Goal: Transaction & Acquisition: Purchase product/service

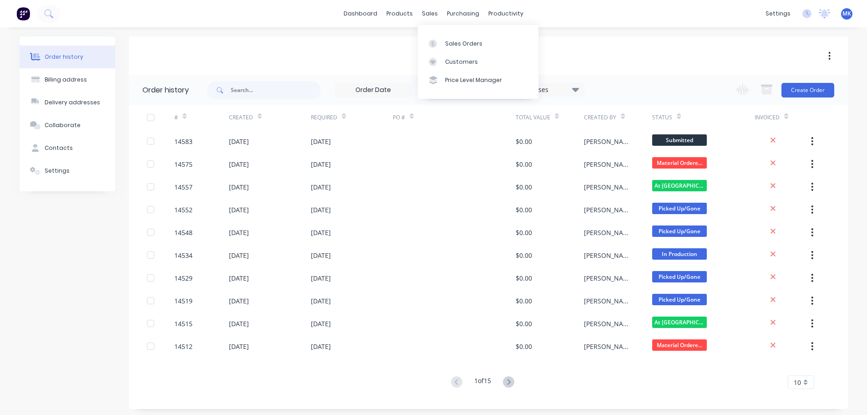
click at [449, 34] on div "Sales Orders Customers Price Level Manager" at bounding box center [478, 61] width 121 height 73
click at [806, 84] on button "Create Order" at bounding box center [808, 90] width 53 height 15
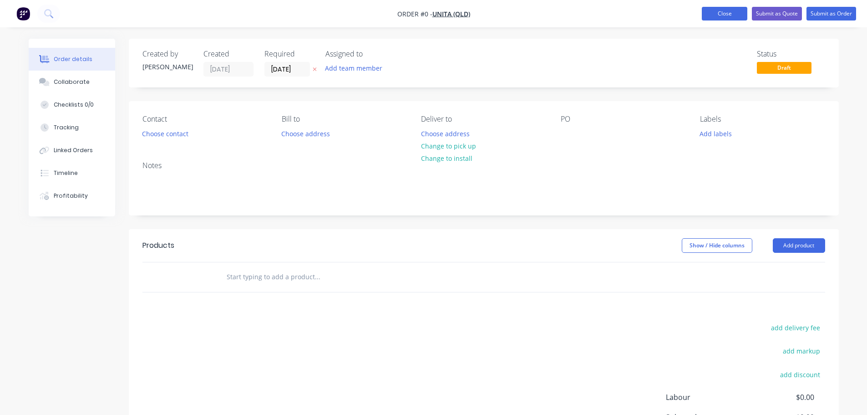
click at [730, 8] on button "Close" at bounding box center [725, 14] width 46 height 14
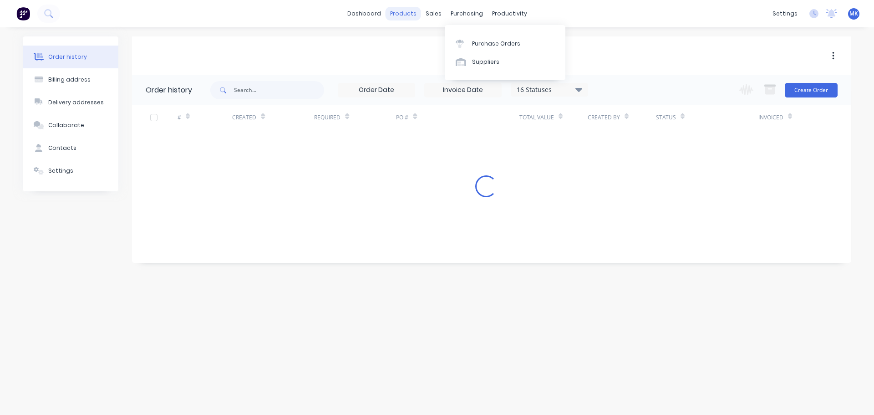
click at [421, 12] on div "sales" at bounding box center [433, 14] width 25 height 14
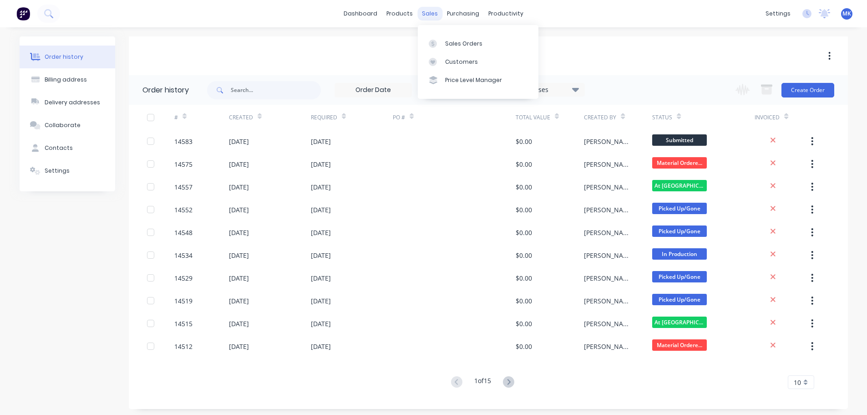
click at [427, 15] on div "sales" at bounding box center [429, 14] width 25 height 14
click at [440, 41] on div at bounding box center [436, 44] width 14 height 8
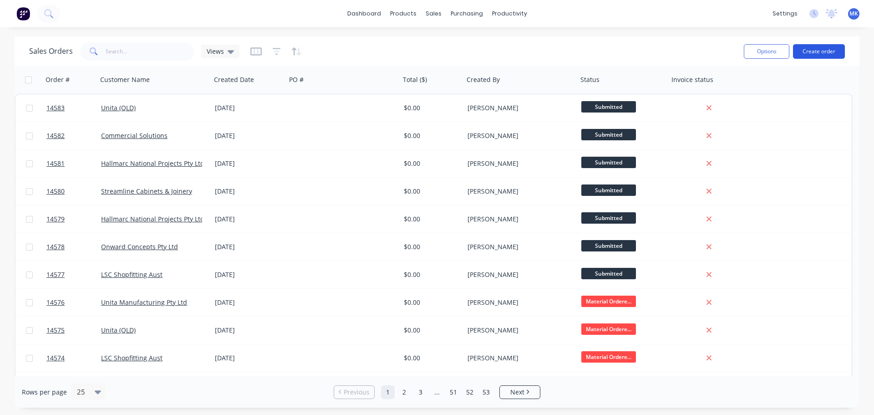
click at [826, 48] on button "Create order" at bounding box center [819, 51] width 52 height 15
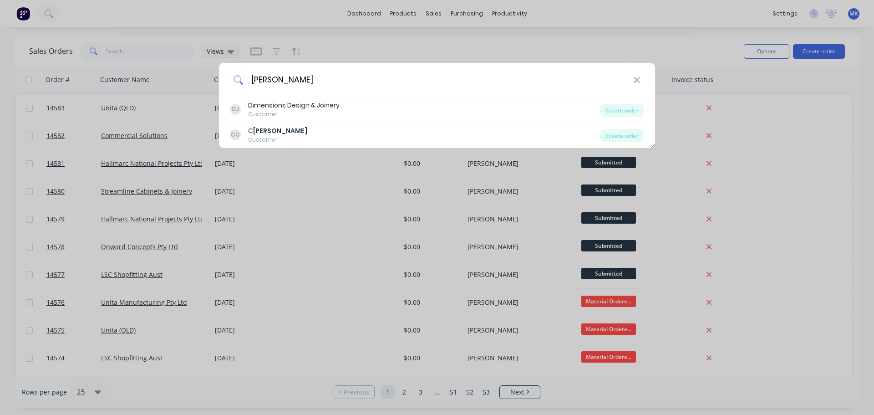
drag, startPoint x: 287, startPoint y: 74, endPoint x: 223, endPoint y: 83, distance: 64.4
click at [223, 83] on div "[PERSON_NAME]" at bounding box center [437, 80] width 436 height 34
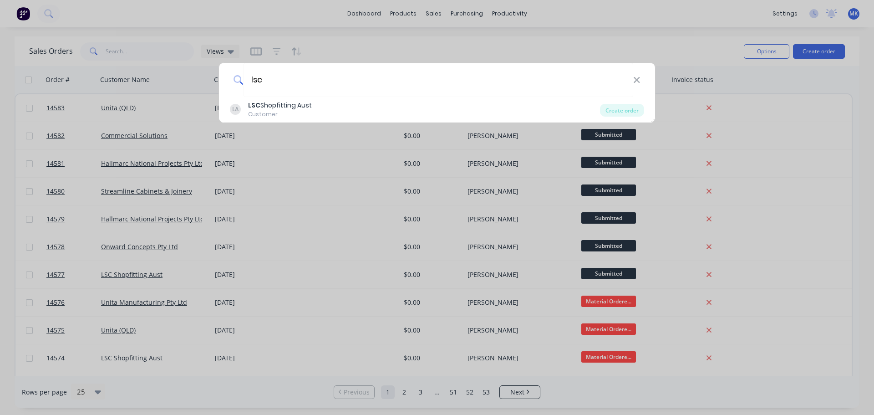
type input "lsc"
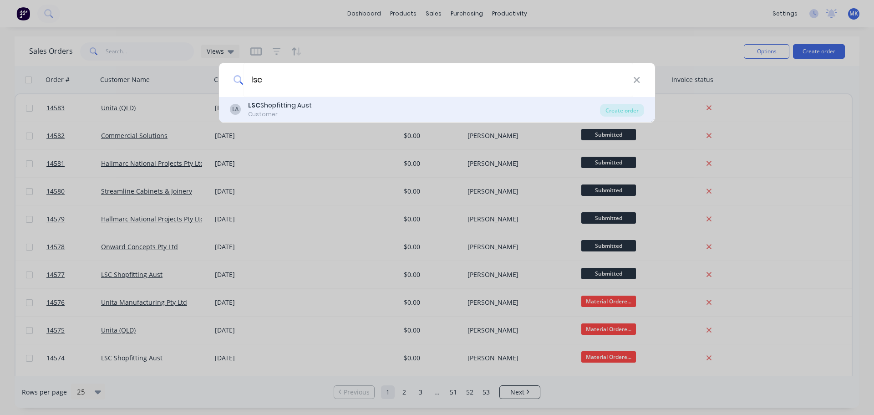
click at [364, 100] on div "LA LSC Shopfitting Aust Customer Create order" at bounding box center [437, 109] width 436 height 25
click at [476, 109] on div "LA LSC Shopfitting Aust Customer" at bounding box center [415, 110] width 370 height 18
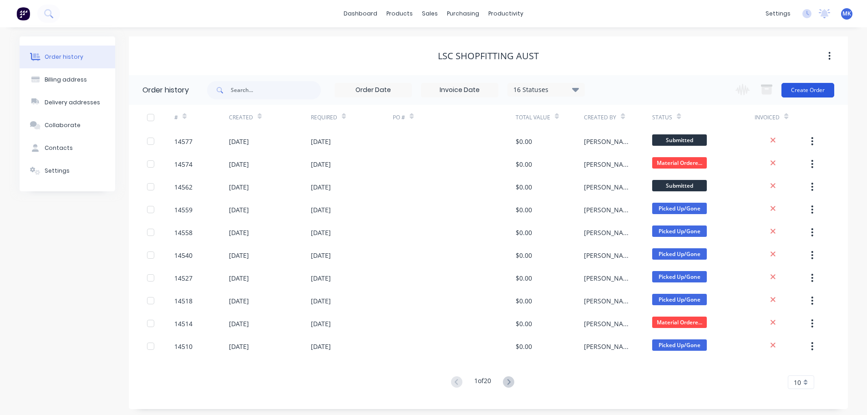
click at [806, 89] on button "Create Order" at bounding box center [808, 90] width 53 height 15
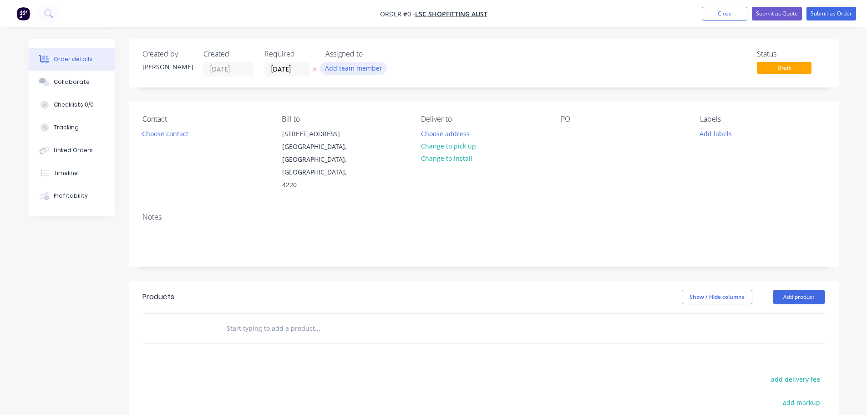
click at [340, 66] on button "Add team member" at bounding box center [353, 68] width 67 height 12
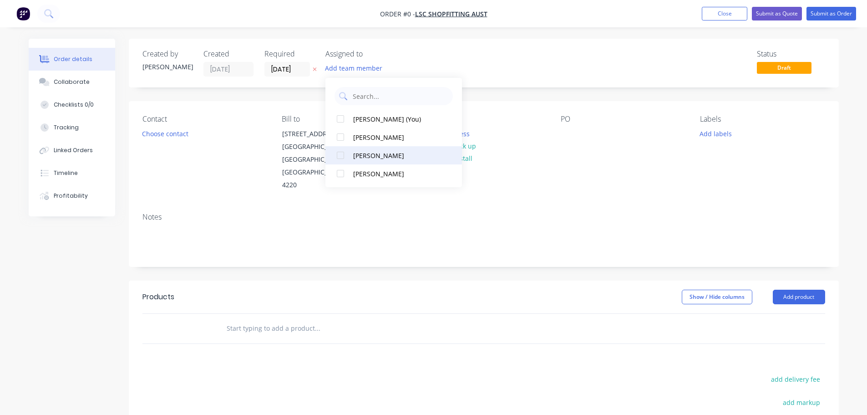
click at [361, 152] on div "[PERSON_NAME]" at bounding box center [398, 156] width 91 height 10
click at [174, 132] on div "Order details Collaborate Checklists 0/0 Tracking Linked Orders Timeline Profit…" at bounding box center [434, 307] width 828 height 537
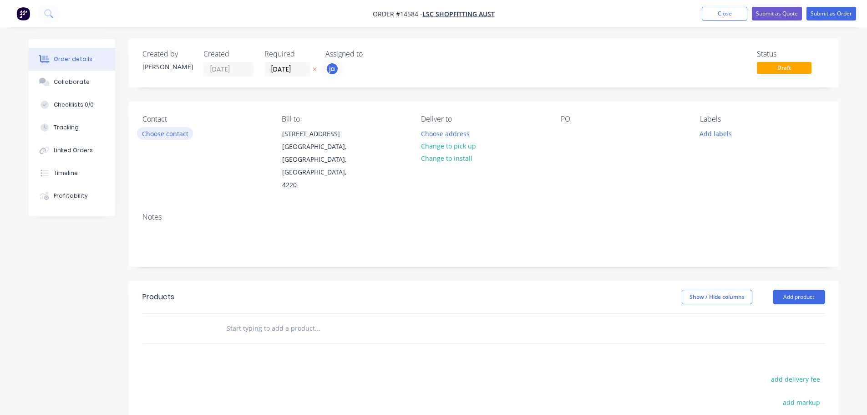
click at [172, 133] on button "Choose contact" at bounding box center [165, 133] width 56 height 12
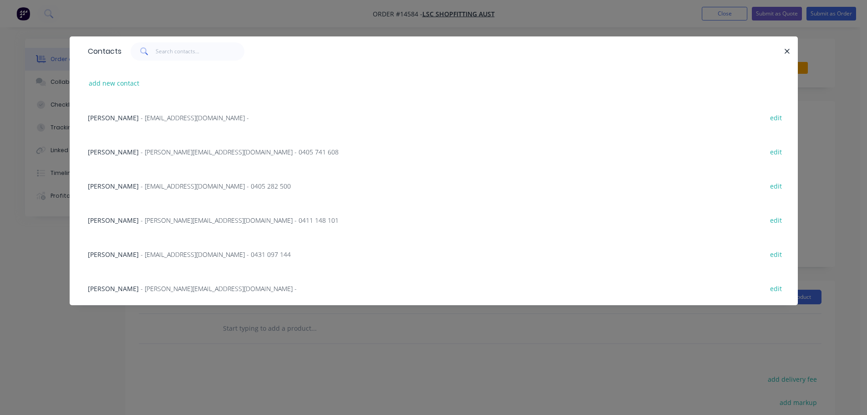
click at [147, 149] on span "- [PERSON_NAME][EMAIL_ADDRESS][DOMAIN_NAME] - 0405 741 608" at bounding box center [240, 151] width 198 height 9
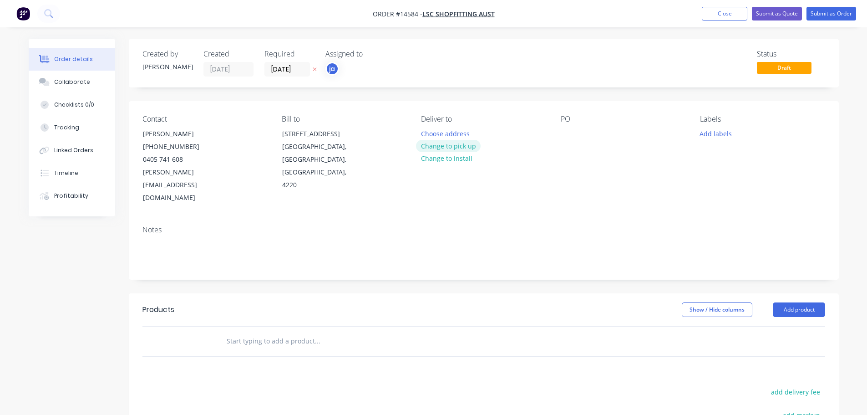
click at [447, 148] on button "Change to pick up" at bounding box center [448, 146] width 65 height 12
click at [715, 132] on button "Add labels" at bounding box center [716, 133] width 42 height 12
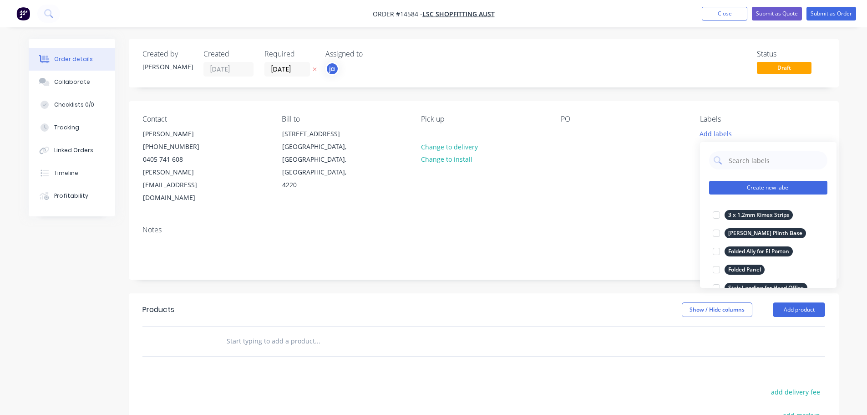
click at [788, 189] on button "Create new label" at bounding box center [768, 188] width 118 height 14
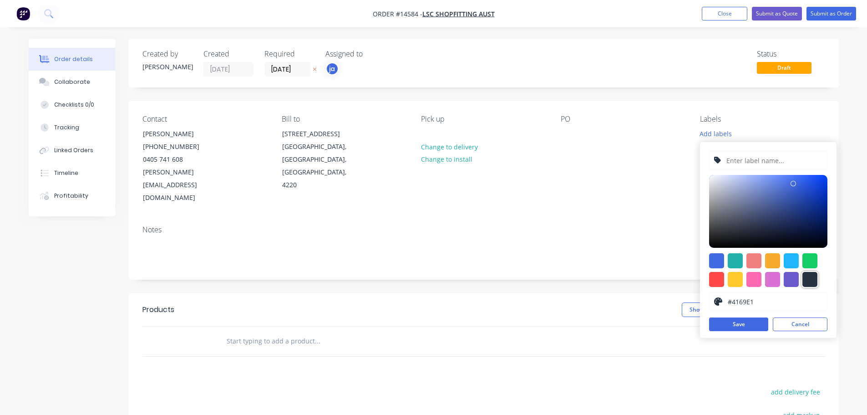
click at [808, 277] on div at bounding box center [809, 279] width 15 height 15
type input "#273444"
click at [770, 164] on input "text" at bounding box center [774, 160] width 97 height 17
paste input "1 x 3000 x 200 x 3mm Ally Flat Bar"
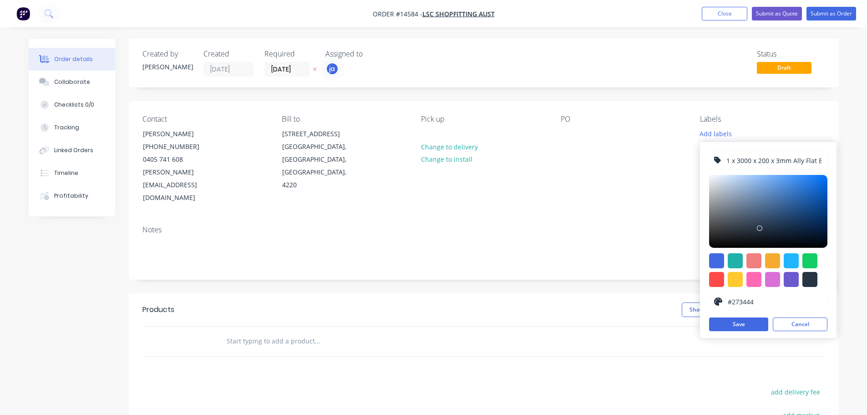
scroll to position [0, 6]
type input "1 x 3000 x 200 x 3mm Ally Flat Bar"
drag, startPoint x: 739, startPoint y: 325, endPoint x: 623, endPoint y: 294, distance: 120.2
click at [738, 325] on button "Save" at bounding box center [738, 324] width 59 height 14
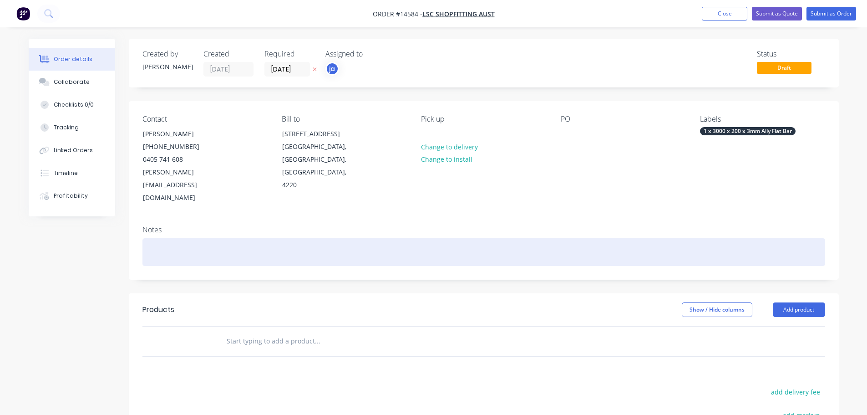
click at [632, 238] on div at bounding box center [483, 252] width 683 height 28
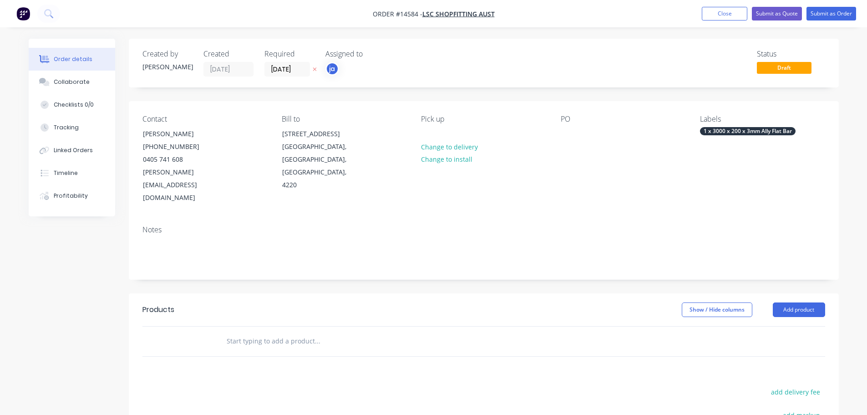
click at [286, 332] on input "text" at bounding box center [317, 341] width 182 height 18
paste input "1 x 3000 x 200 x 3mm Ally Flat Bar"
type input "1 x 3000 x 200 x 3mm Ally Flat Bar"
click at [283, 361] on button "Add 1 x 3000 x 200 x 3mm Ally Flat Bar to order" at bounding box center [366, 375] width 273 height 29
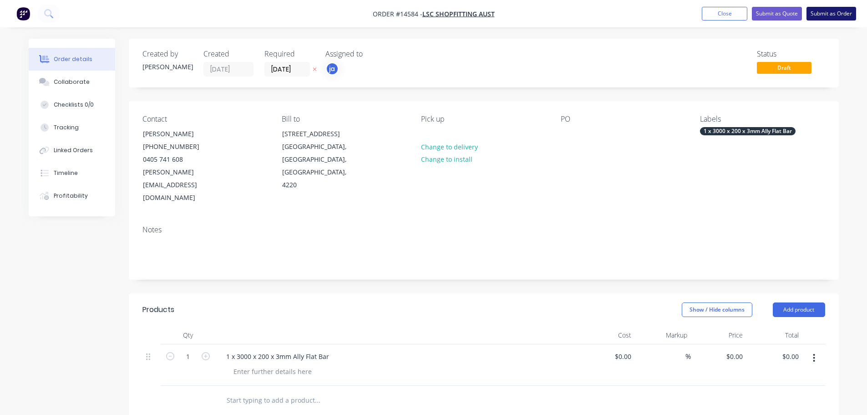
click at [829, 19] on button "Submit as Order" at bounding box center [832, 14] width 50 height 14
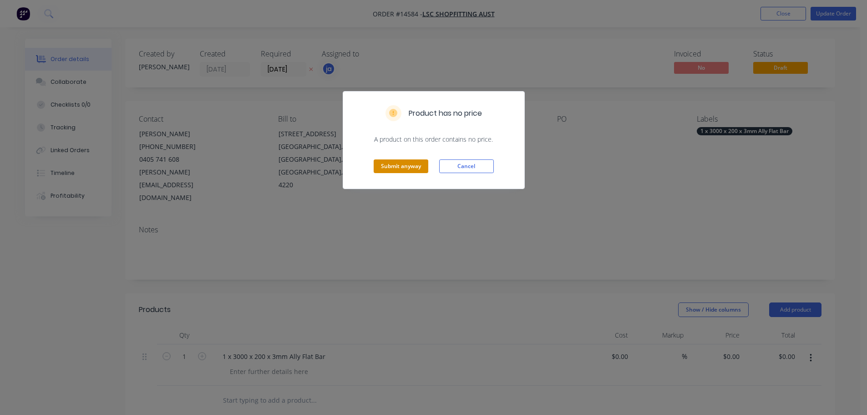
click at [375, 165] on button "Submit anyway" at bounding box center [401, 166] width 55 height 14
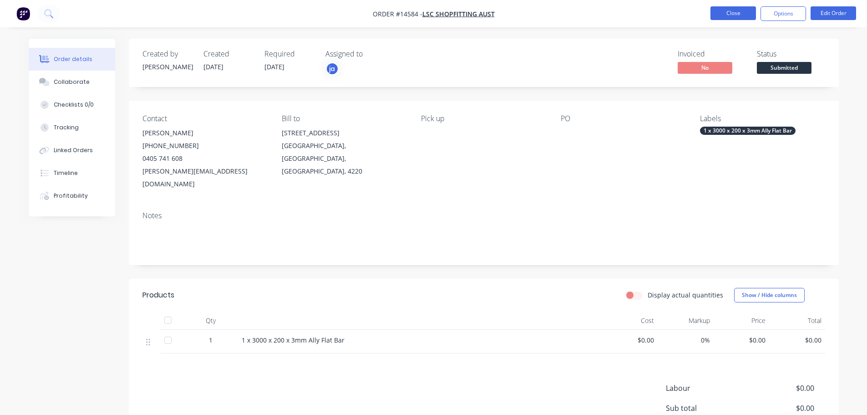
click at [723, 9] on button "Close" at bounding box center [734, 13] width 46 height 14
